Goal: Task Accomplishment & Management: Use online tool/utility

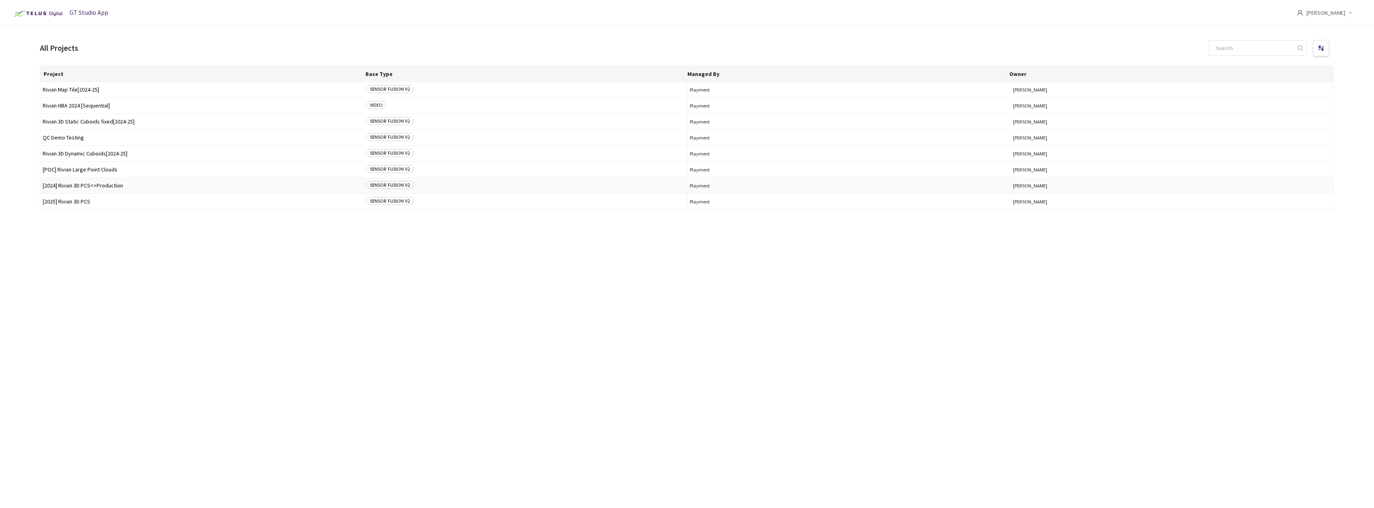
click at [97, 185] on span "[2024] Rivian 3D PCS<>Production" at bounding box center [202, 186] width 318 height 6
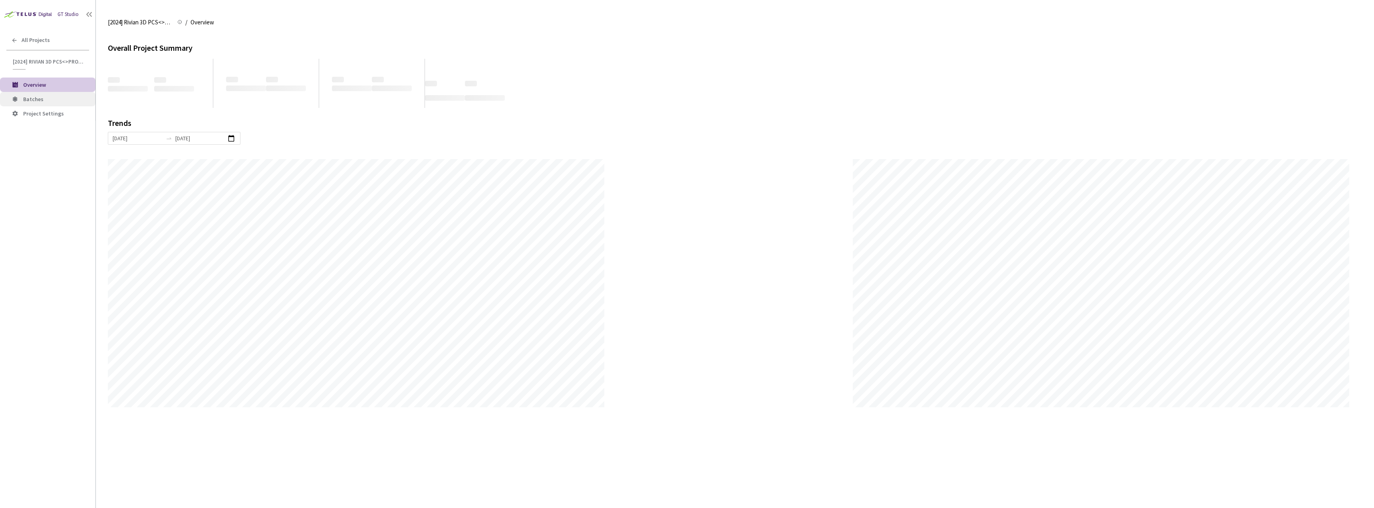
scroll to position [508, 1374]
click at [49, 100] on span "Batches" at bounding box center [56, 99] width 66 height 7
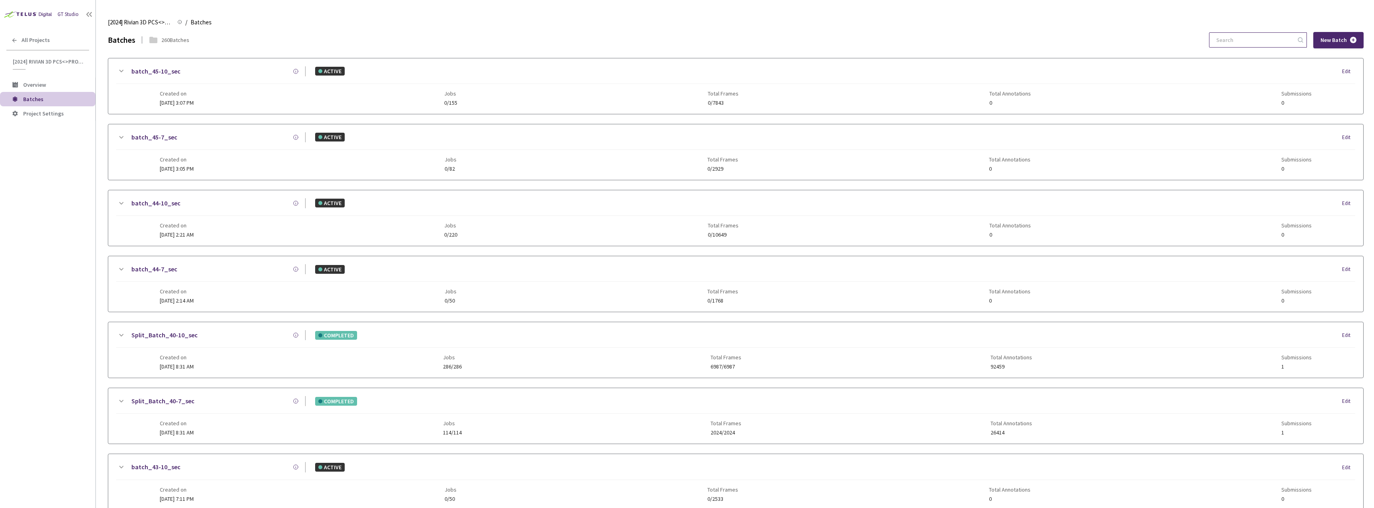
click at [1281, 42] on input at bounding box center [1254, 40] width 85 height 14
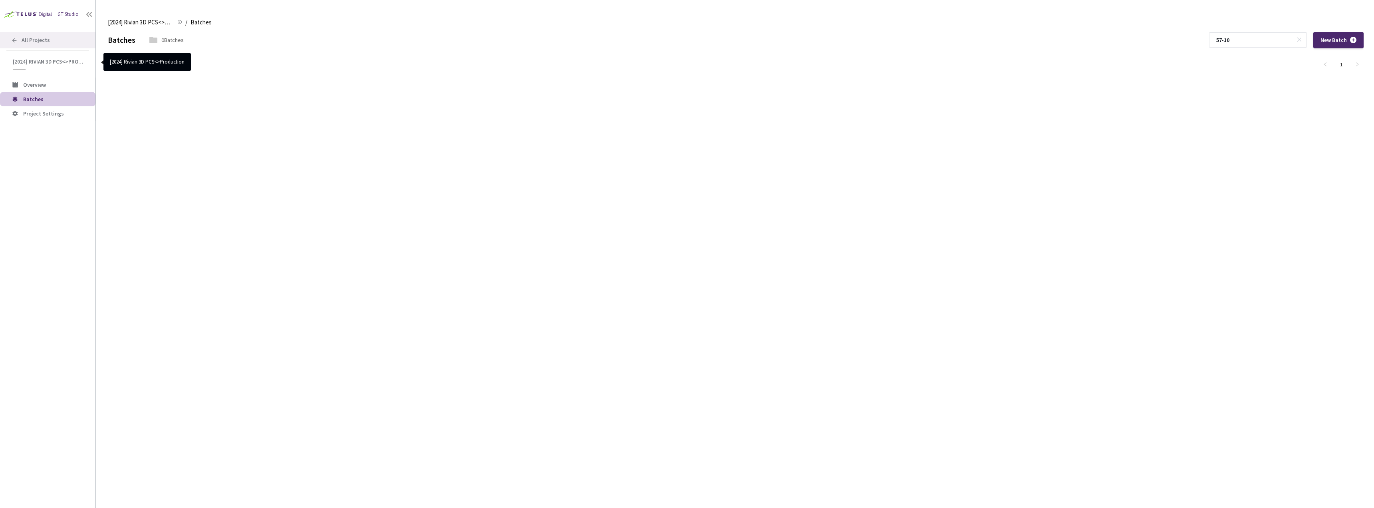
type input "57-10"
click at [54, 47] on div "All Projects" at bounding box center [47, 40] width 95 height 16
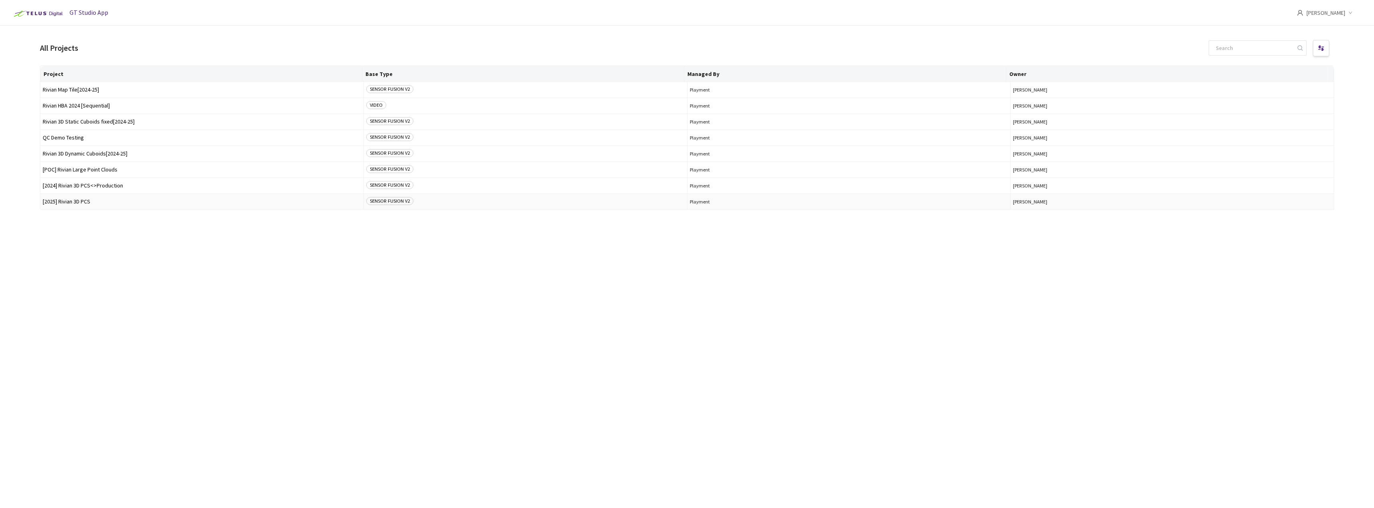
click at [87, 209] on td "[2025] Rivian 3D PCS" at bounding box center [202, 202] width 324 height 16
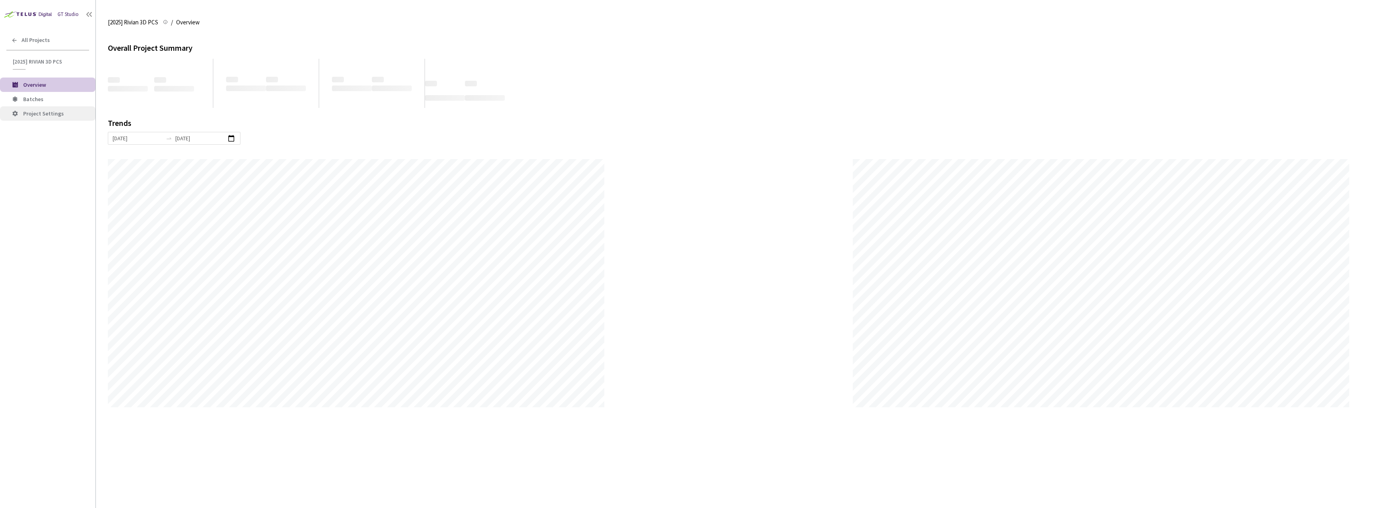
scroll to position [508, 1374]
click at [50, 107] on li "Project Settings" at bounding box center [47, 113] width 95 height 14
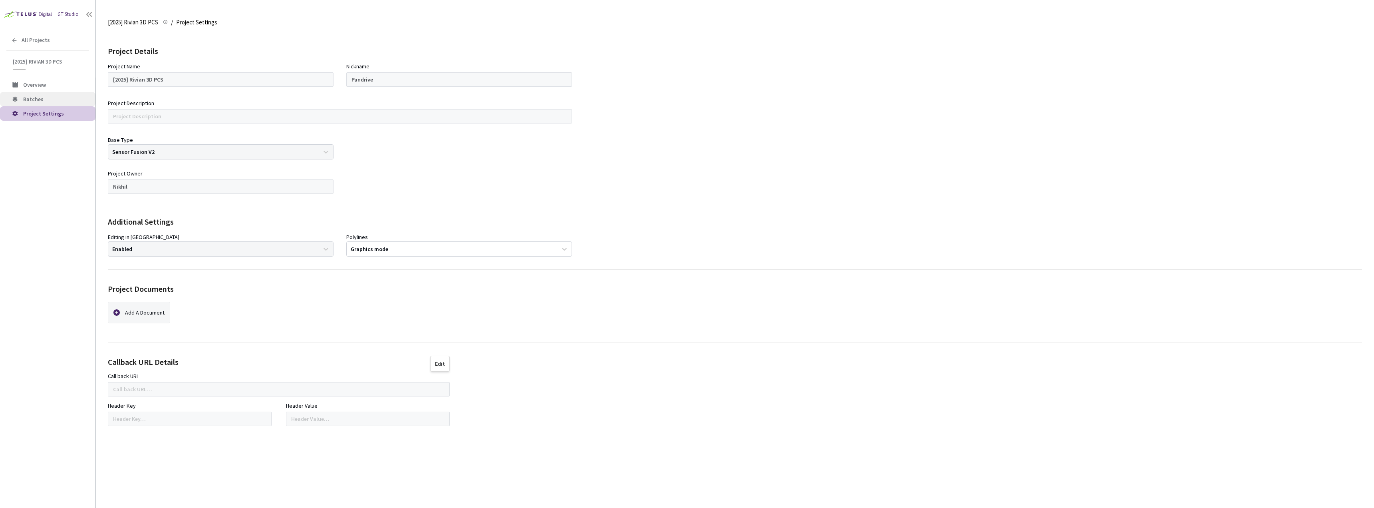
click at [50, 102] on span "Batches" at bounding box center [56, 99] width 66 height 7
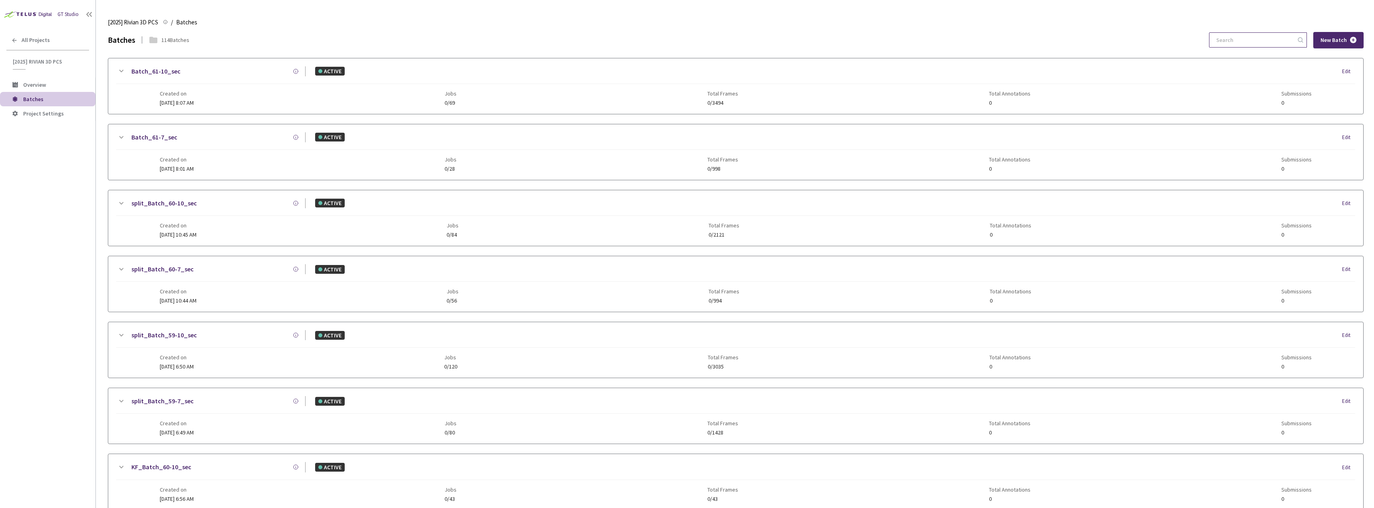
click at [1264, 36] on input at bounding box center [1254, 40] width 85 height 14
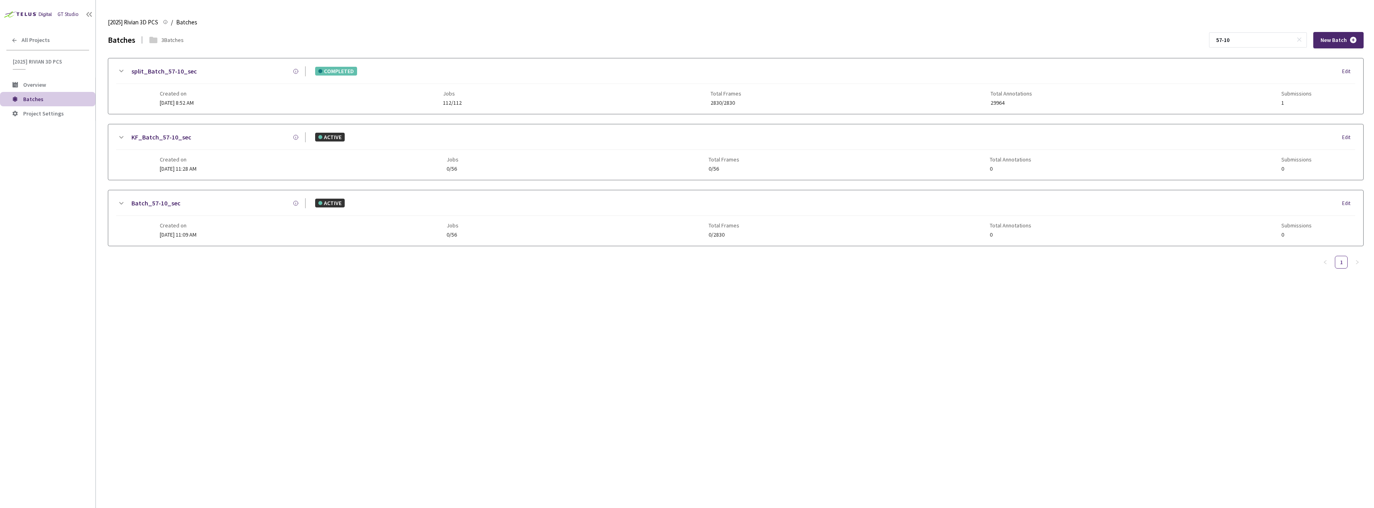
type input "57-10"
click at [289, 85] on div "Created on [DATE] 8:52 AM Jobs 112/112 Total Frames 2830/2830 Total Annotations…" at bounding box center [736, 95] width 1153 height 22
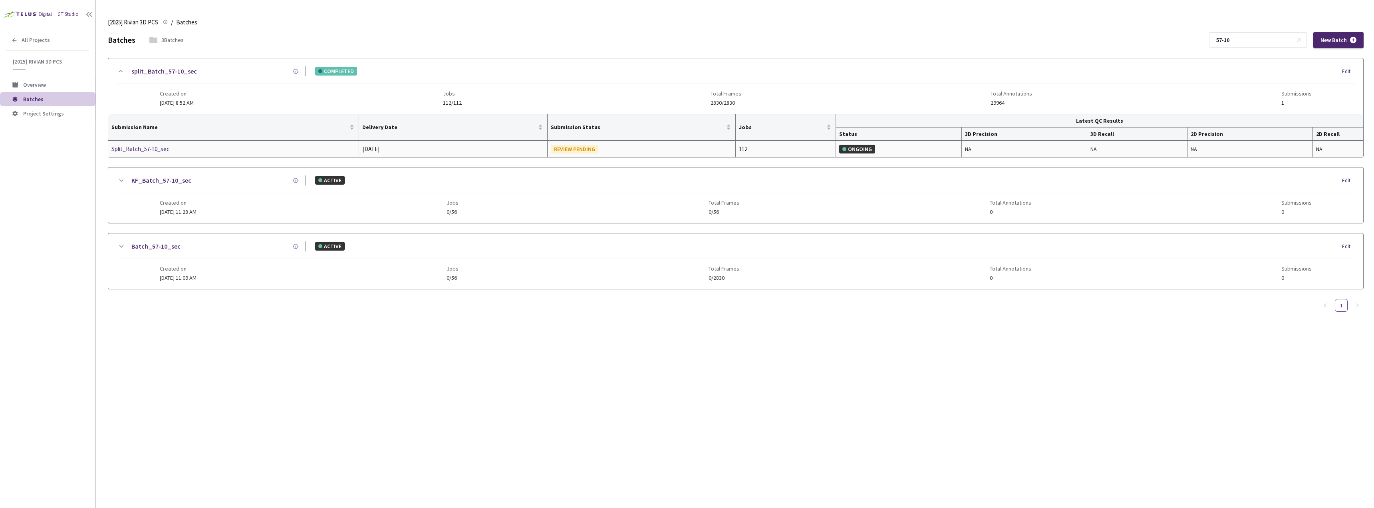
click at [137, 147] on div "Split_Batch_57-10_sec" at bounding box center [153, 149] width 85 height 10
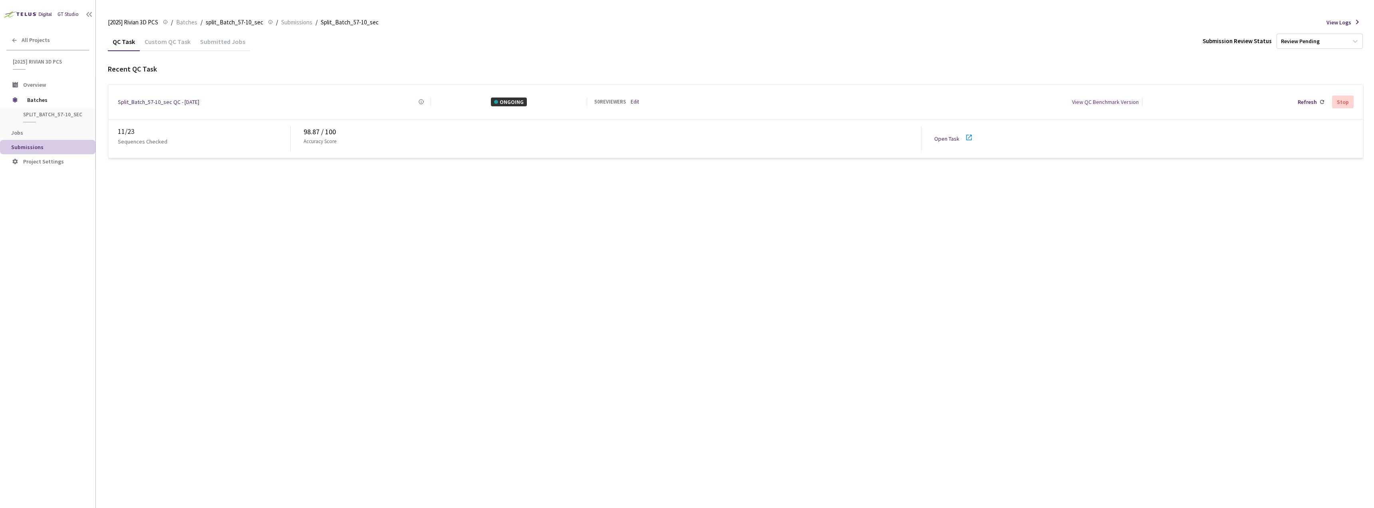
click at [937, 135] on link "Open Task" at bounding box center [946, 138] width 25 height 7
click at [53, 117] on span "split_Batch_57-10_sec" at bounding box center [52, 114] width 59 height 7
click at [53, 105] on span "Batches" at bounding box center [54, 100] width 55 height 16
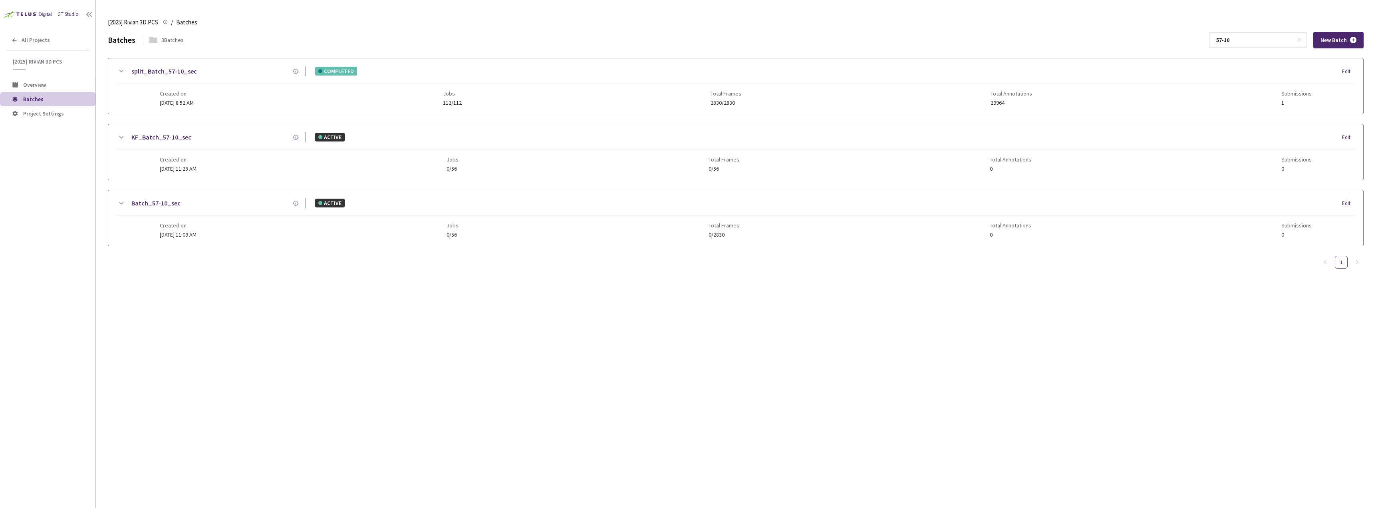
click at [221, 95] on div "Created on [DATE] 8:52 AM Jobs 112/112 Total Frames 2830/2830 Total Annotations…" at bounding box center [736, 95] width 1153 height 22
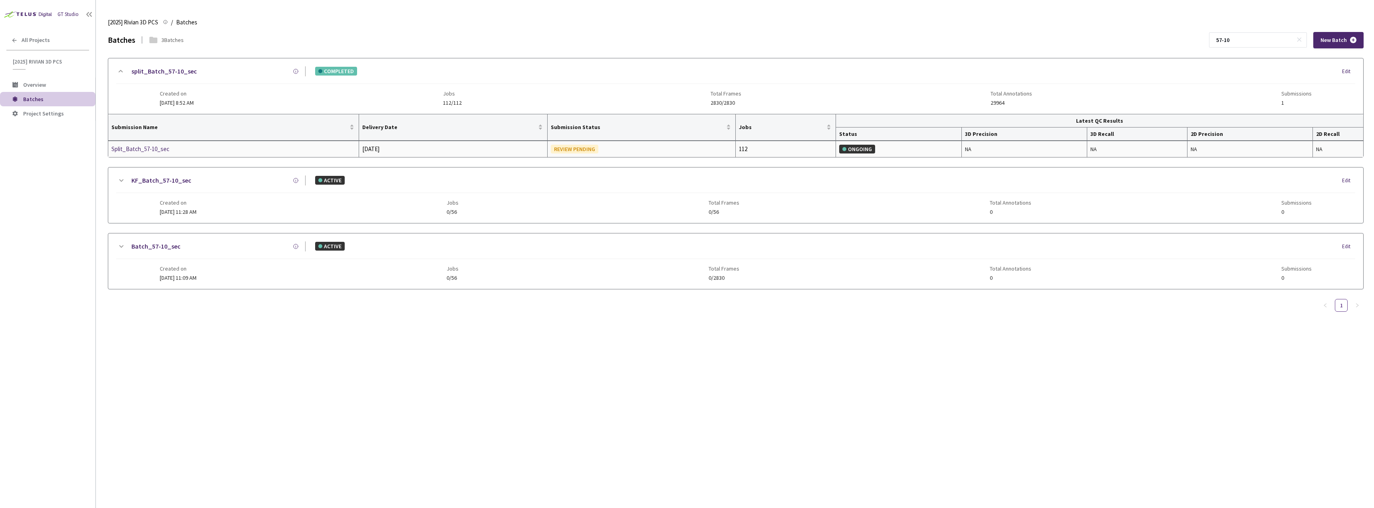
click at [170, 147] on div "Split_Batch_57-10_sec" at bounding box center [153, 149] width 85 height 10
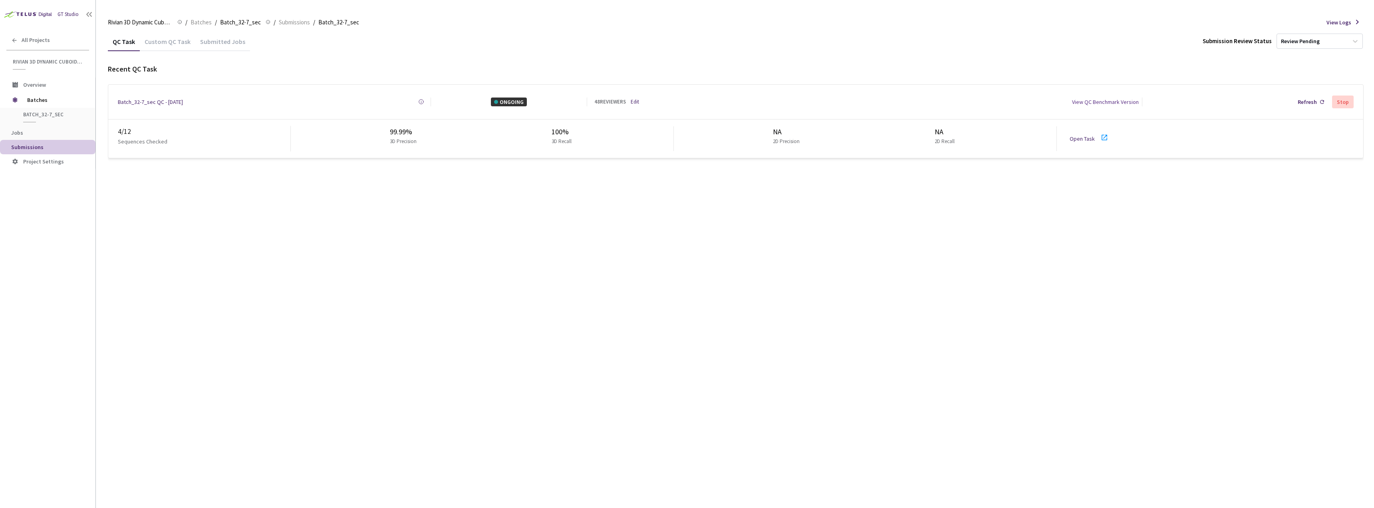
click at [1089, 141] on div "4 / 12 Sequences Checked 99.99% 3D Precision 100% 3D Recall NA 2D Precision NA …" at bounding box center [735, 138] width 1255 height 38
click at [1089, 139] on div "Open Task" at bounding box center [1085, 138] width 30 height 9
click at [34, 104] on span "Batches" at bounding box center [54, 100] width 55 height 16
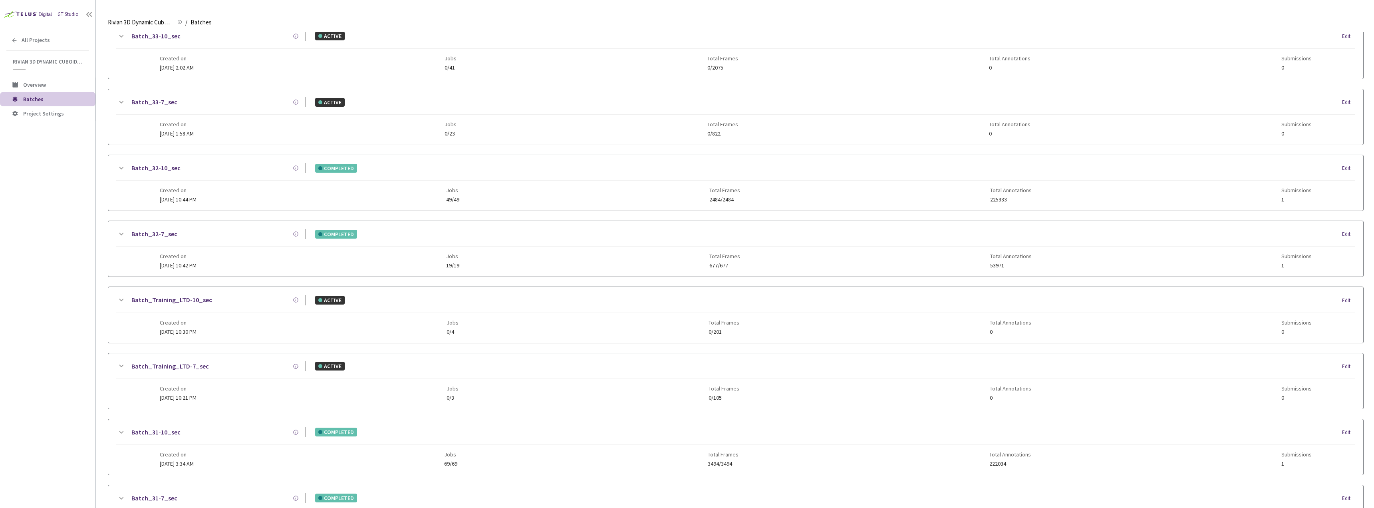
scroll to position [3, 0]
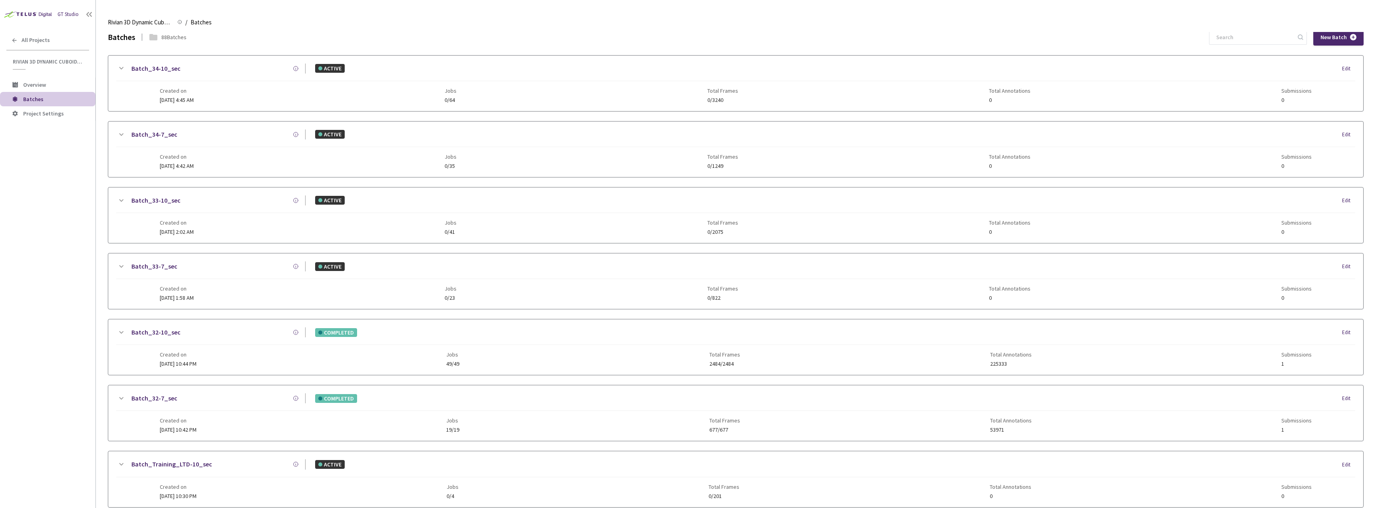
click at [208, 395] on div "Batch_32-7_sec" at bounding box center [216, 398] width 180 height 10
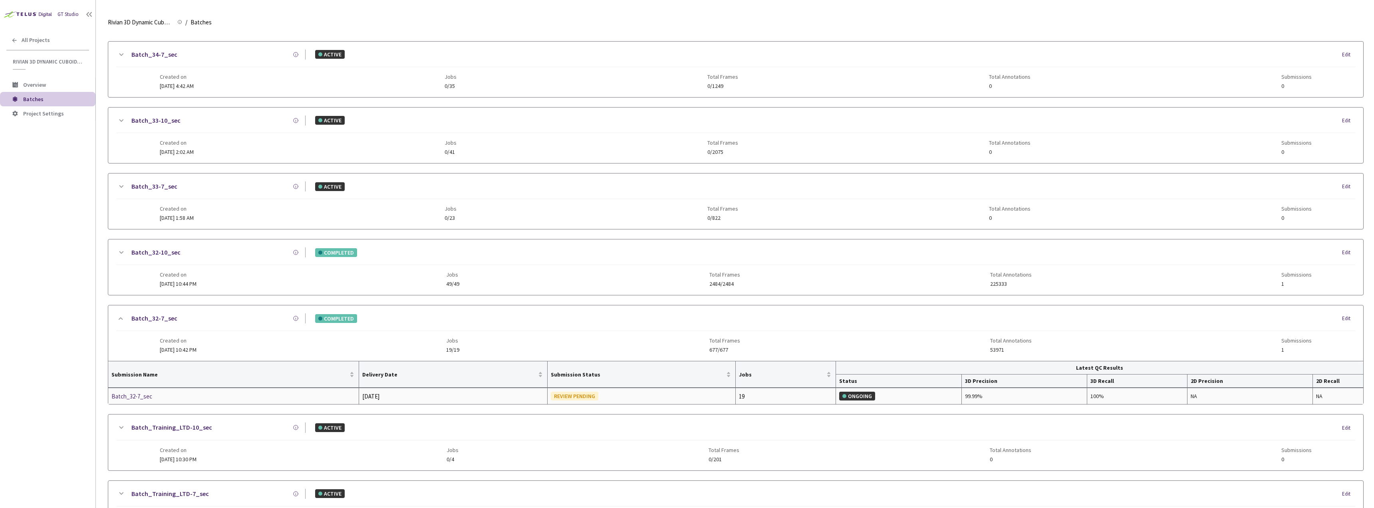
click at [151, 399] on div "Batch_32-7_sec" at bounding box center [153, 396] width 85 height 10
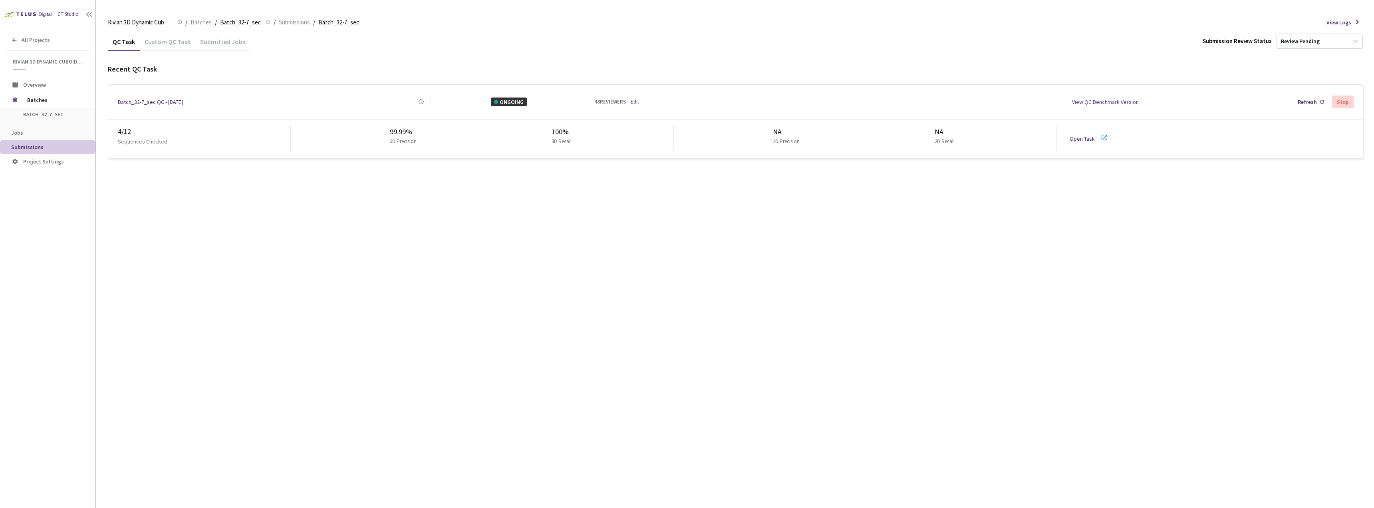
click at [1078, 135] on link "Open Task" at bounding box center [1082, 138] width 25 height 7
